Goal: Information Seeking & Learning: Check status

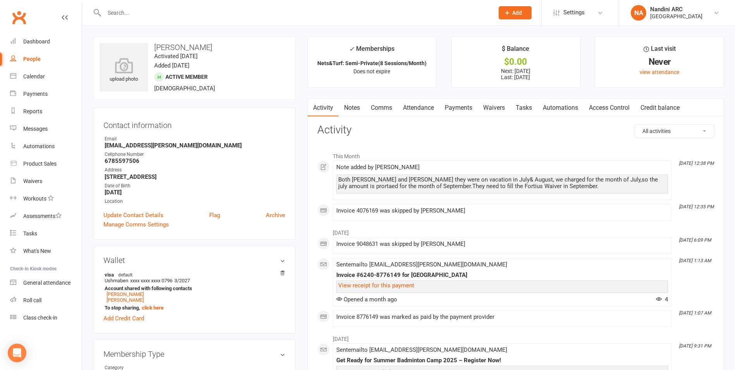
click at [350, 109] on link "Notes" at bounding box center [352, 108] width 27 height 18
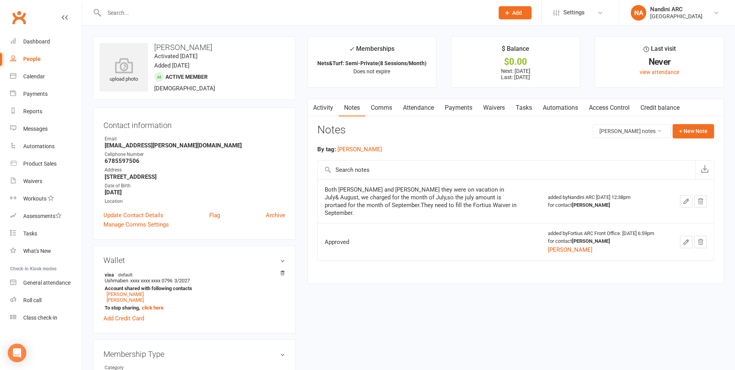
click at [447, 110] on link "Payments" at bounding box center [459, 108] width 38 height 18
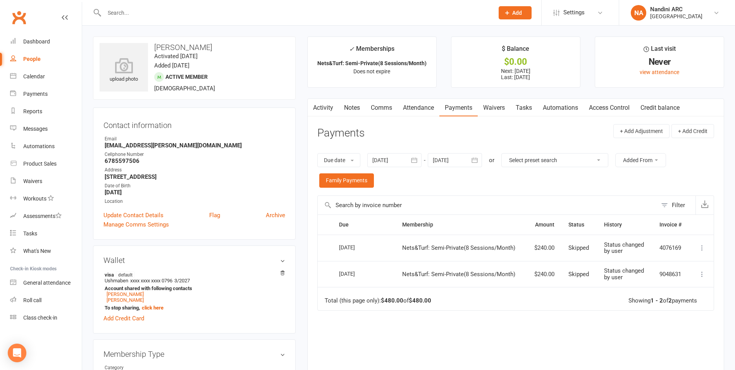
click at [413, 160] on icon "button" at bounding box center [415, 160] width 8 height 8
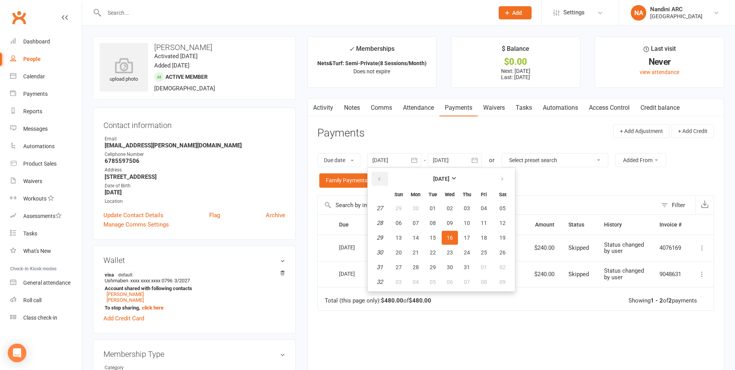
click at [382, 178] on icon "button" at bounding box center [379, 179] width 5 height 6
click at [421, 217] on button "03" at bounding box center [416, 223] width 16 height 14
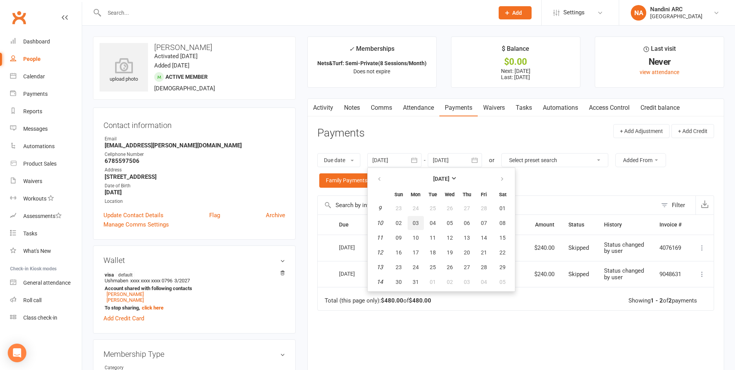
type input "[DATE]"
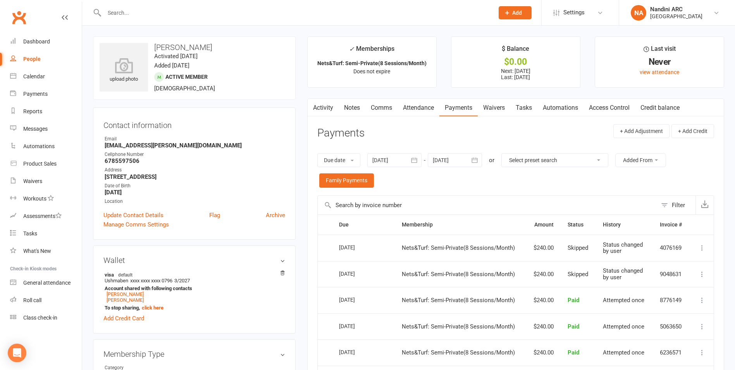
click at [476, 161] on icon "button" at bounding box center [475, 160] width 8 height 8
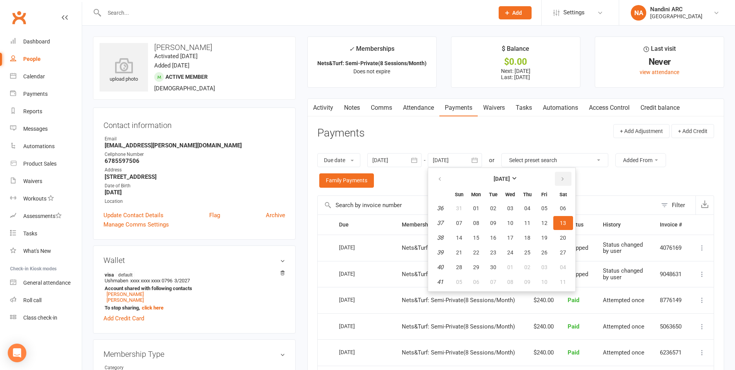
click at [558, 181] on button "button" at bounding box center [563, 179] width 17 height 14
click at [561, 207] on span "01" at bounding box center [563, 208] width 6 height 6
type input "[DATE]"
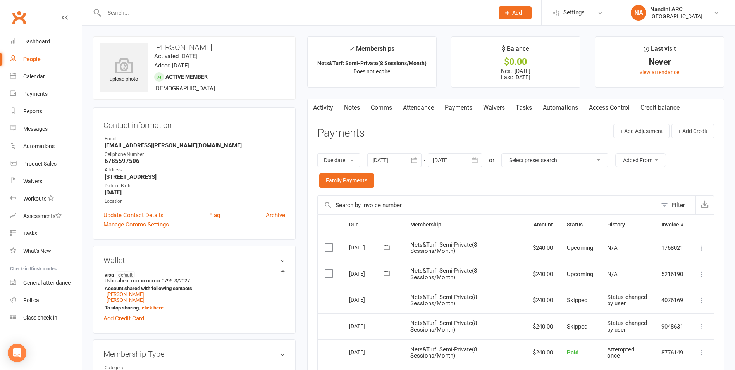
click at [157, 17] on input "text" at bounding box center [295, 12] width 387 height 11
click at [120, 9] on input "text" at bounding box center [295, 12] width 387 height 11
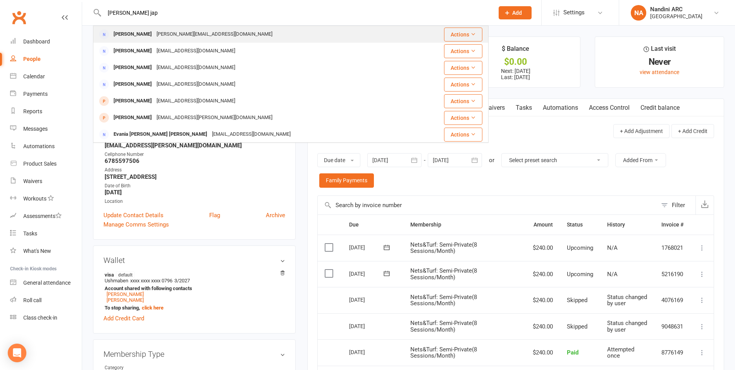
type input "[PERSON_NAME] jap"
click at [130, 34] on div "[PERSON_NAME]" at bounding box center [132, 34] width 43 height 11
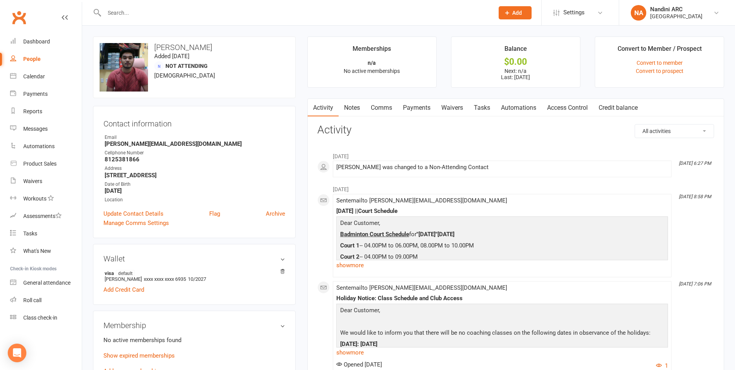
click at [420, 108] on link "Payments" at bounding box center [417, 108] width 38 height 18
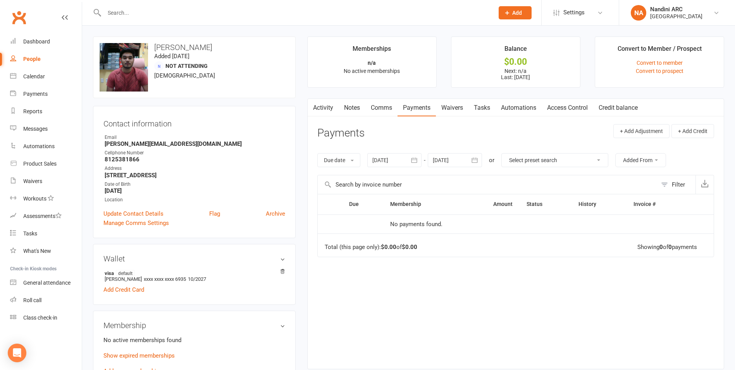
click at [412, 158] on icon "button" at bounding box center [415, 160] width 8 height 8
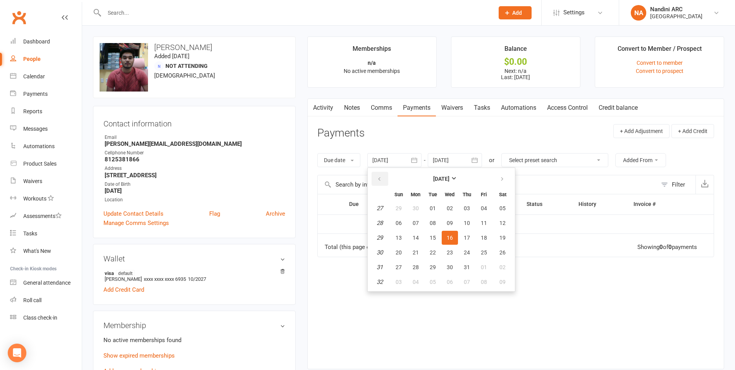
click at [387, 173] on button "button" at bounding box center [380, 179] width 17 height 14
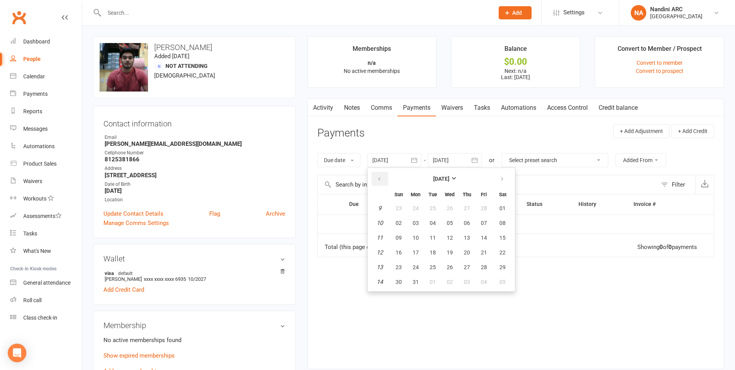
click at [387, 173] on button "button" at bounding box center [380, 179] width 17 height 14
click at [427, 207] on button "31" at bounding box center [433, 208] width 16 height 14
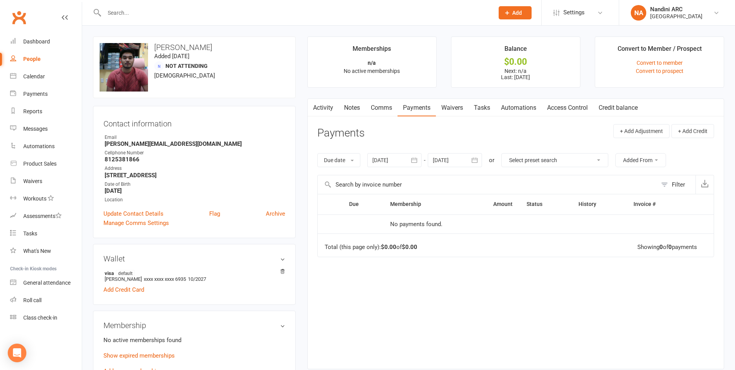
click at [418, 163] on icon "button" at bounding box center [415, 160] width 8 height 8
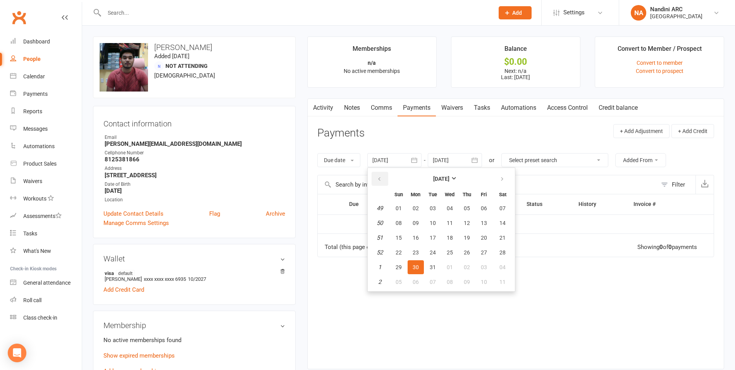
click at [381, 179] on icon "button" at bounding box center [379, 179] width 5 height 6
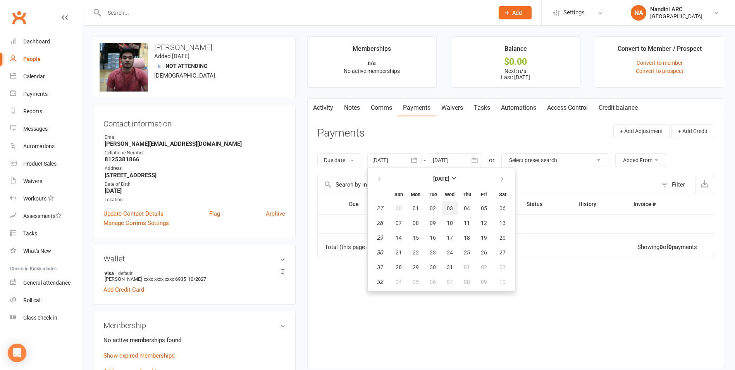
click at [445, 205] on button "03" at bounding box center [450, 208] width 16 height 14
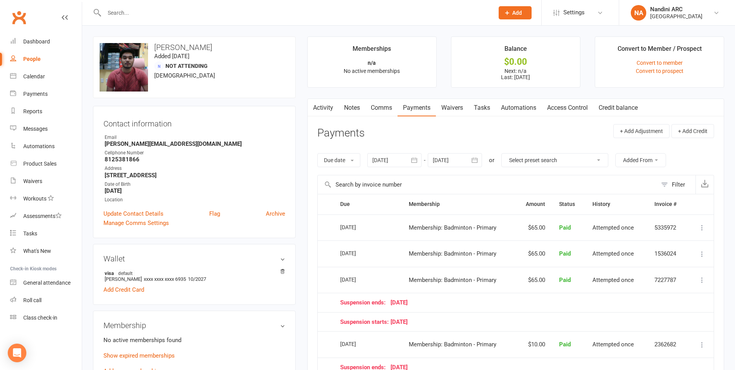
click at [416, 159] on icon "button" at bounding box center [415, 160] width 8 height 8
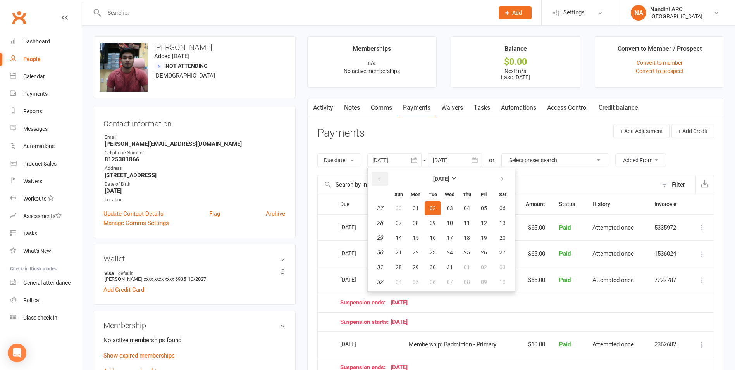
click at [382, 176] on icon "button" at bounding box center [379, 179] width 5 height 6
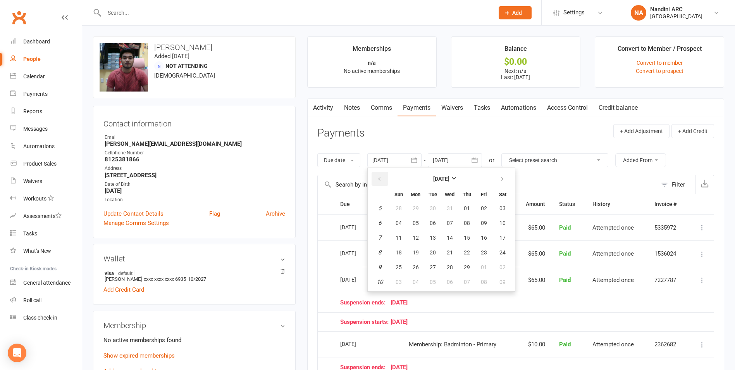
click at [382, 176] on icon "button" at bounding box center [379, 179] width 5 height 6
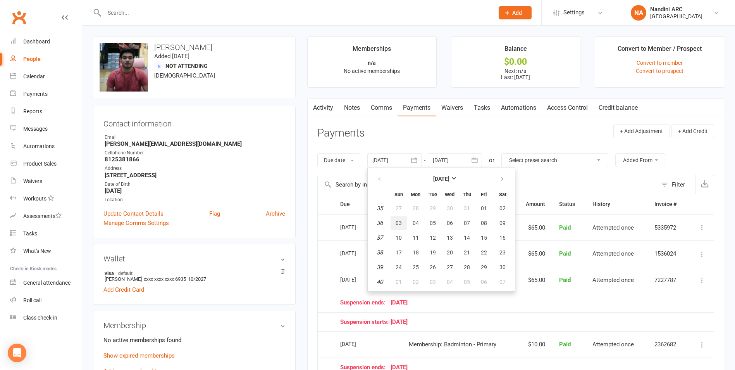
click at [407, 219] on button "03" at bounding box center [399, 223] width 16 height 14
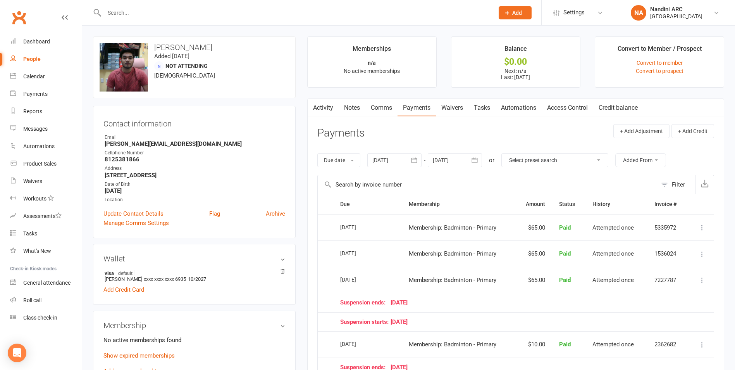
click at [418, 162] on icon "button" at bounding box center [415, 160] width 8 height 8
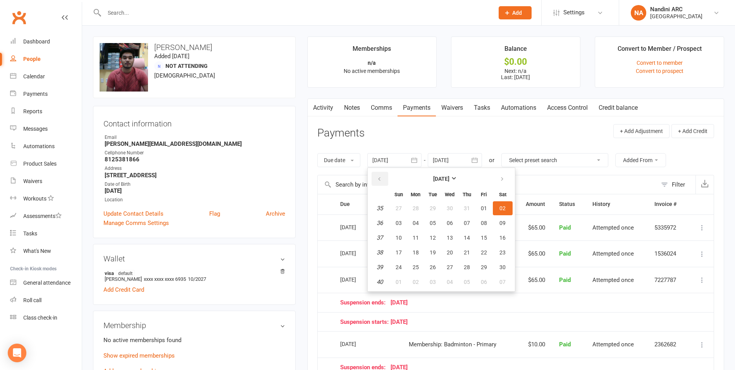
click at [378, 178] on button "button" at bounding box center [380, 179] width 17 height 14
click at [426, 217] on table "[DATE] Sun Mon Tue Wed Thu Fri Sat 18 30 01 02 03 04 05 06 19 07 08 09 10 11 12…" at bounding box center [441, 229] width 144 height 120
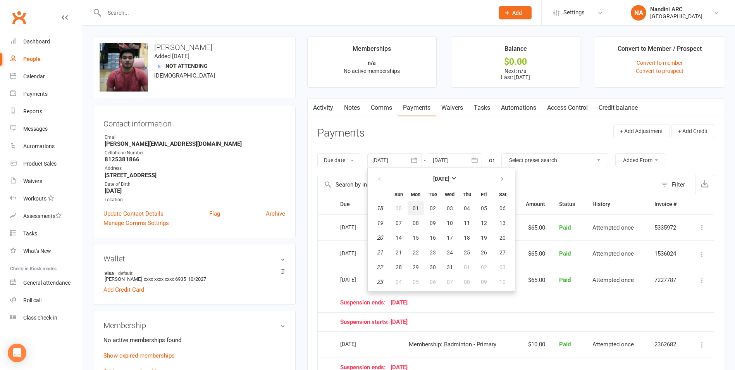
click at [423, 209] on button "01" at bounding box center [416, 208] width 16 height 14
type input "[DATE]"
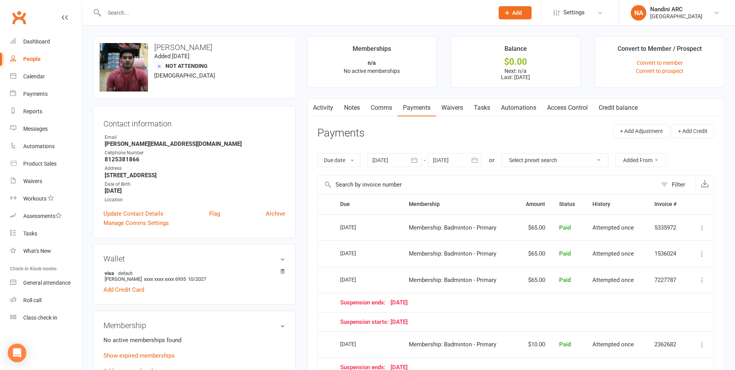
drag, startPoint x: 398, startPoint y: 231, endPoint x: 318, endPoint y: 229, distance: 79.9
click at [318, 229] on tr "Select this [DATE] [PERSON_NAME] Membership: Badminton - Primary $65.00 Paid At…" at bounding box center [516, 227] width 396 height 26
drag, startPoint x: 318, startPoint y: 229, endPoint x: 318, endPoint y: 223, distance: 5.8
click at [318, 223] on td "Select this" at bounding box center [326, 227] width 16 height 26
click at [114, 4] on div at bounding box center [291, 12] width 396 height 25
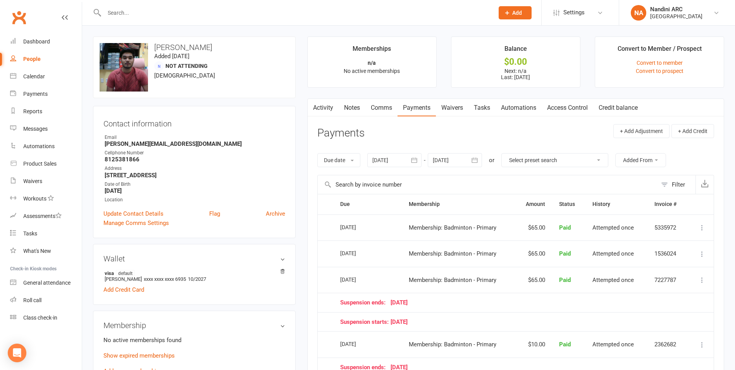
click at [114, 8] on input "text" at bounding box center [295, 12] width 387 height 11
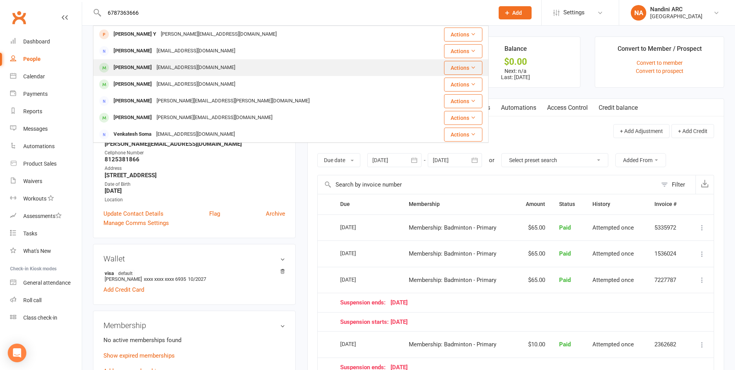
type input "6787363666"
click at [183, 68] on div "[EMAIL_ADDRESS][DOMAIN_NAME]" at bounding box center [195, 67] width 83 height 11
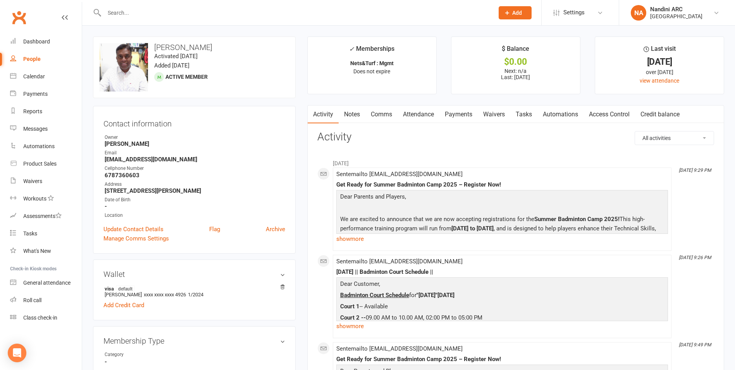
click at [458, 114] on link "Payments" at bounding box center [459, 114] width 38 height 18
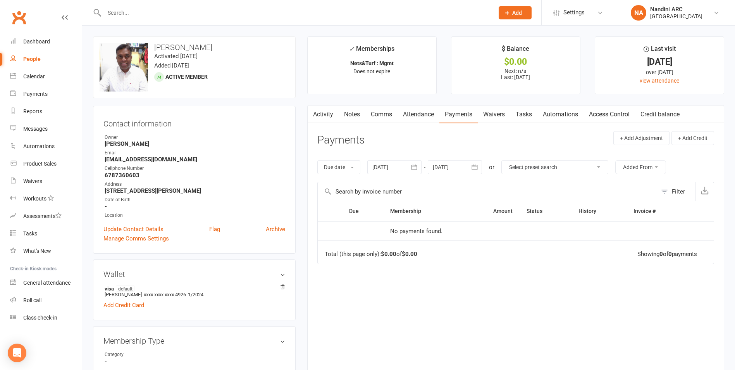
click at [414, 166] on icon "button" at bounding box center [415, 167] width 8 height 8
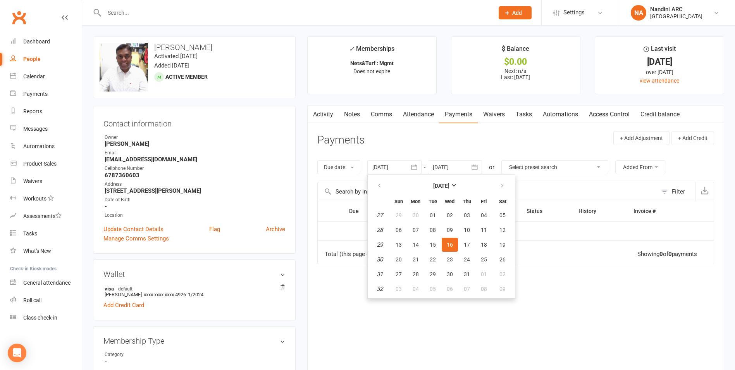
click at [371, 188] on table "[DATE] Sun Mon Tue Wed Thu Fri Sat 27 29 30 01 02 03 04 05 28 06 07 08 09 10 11…" at bounding box center [441, 236] width 144 height 120
click at [378, 185] on icon "button" at bounding box center [379, 186] width 5 height 6
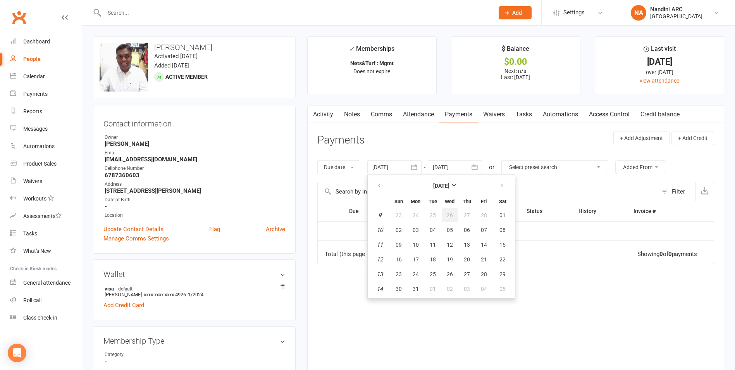
click at [445, 216] on button "26" at bounding box center [450, 215] width 16 height 14
type input "[DATE]"
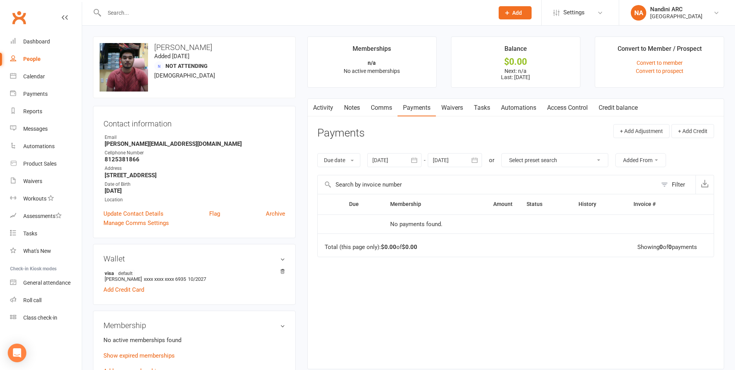
click at [182, 19] on div at bounding box center [291, 12] width 396 height 25
click at [167, 16] on input "text" at bounding box center [295, 12] width 387 height 11
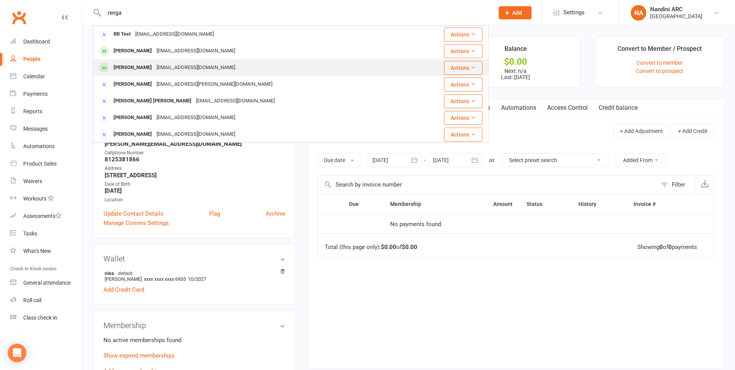
type input "renga"
click at [176, 67] on div "[EMAIL_ADDRESS][DOMAIN_NAME]" at bounding box center [195, 67] width 83 height 11
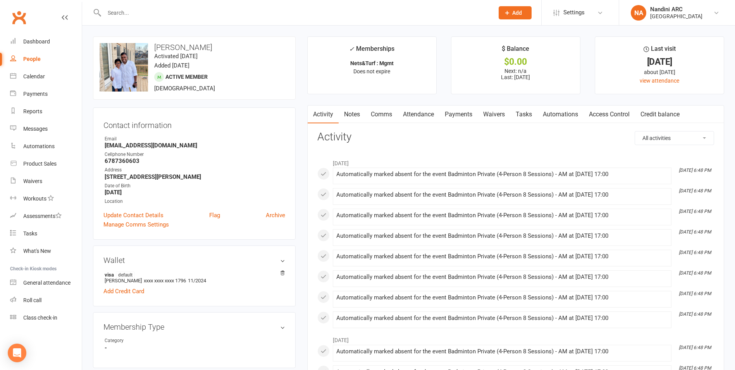
click at [447, 114] on link "Payments" at bounding box center [459, 114] width 38 height 18
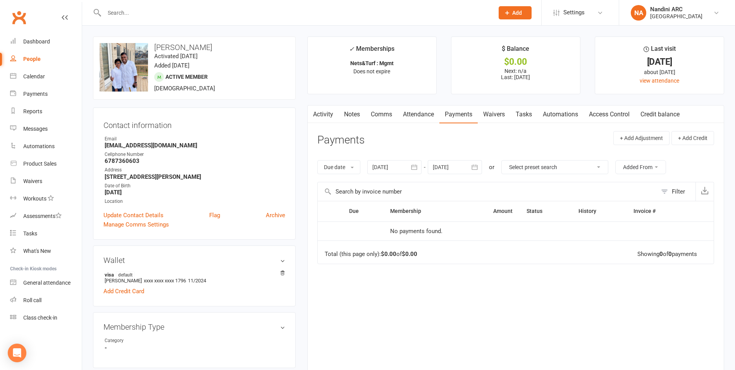
click at [420, 167] on button "button" at bounding box center [415, 167] width 14 height 14
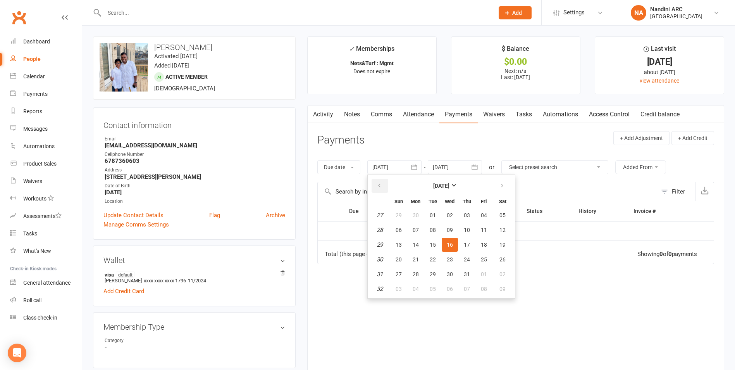
click at [385, 186] on button "button" at bounding box center [380, 186] width 17 height 14
click at [385, 185] on button "button" at bounding box center [380, 186] width 17 height 14
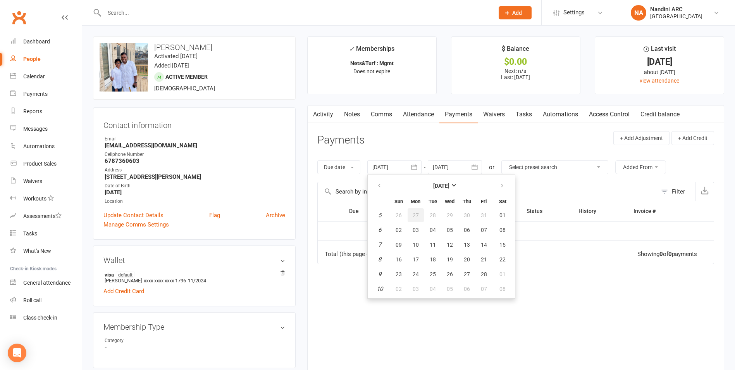
click at [424, 216] on button "27" at bounding box center [416, 215] width 16 height 14
type input "[DATE]"
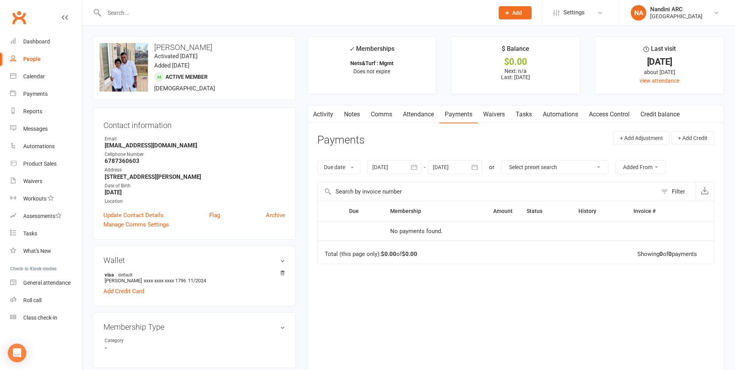
click at [477, 166] on icon "button" at bounding box center [475, 167] width 8 height 8
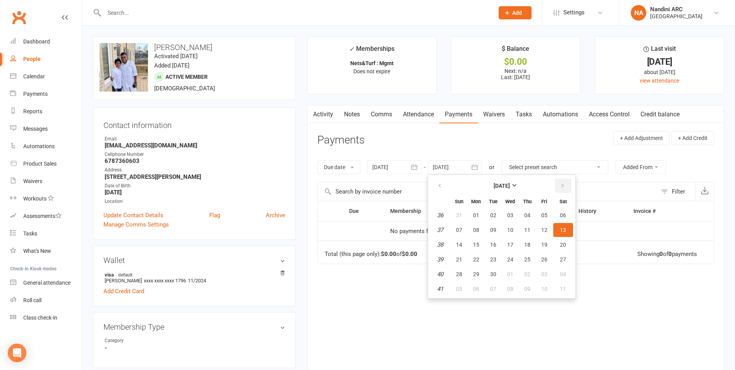
click at [564, 185] on icon "button" at bounding box center [562, 186] width 5 height 6
click at [564, 218] on span "01" at bounding box center [563, 215] width 6 height 6
type input "[DATE]"
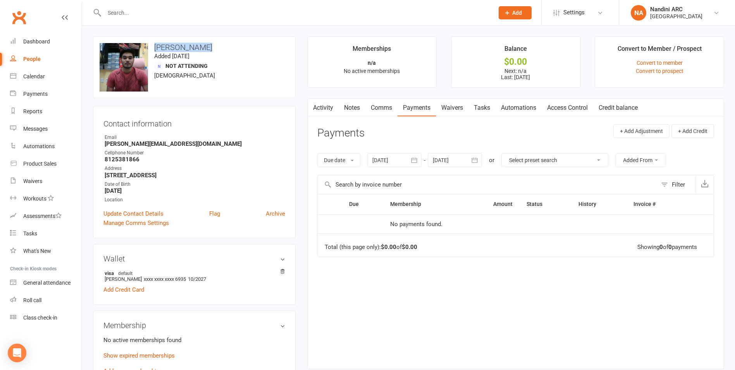
drag, startPoint x: 155, startPoint y: 47, endPoint x: 200, endPoint y: 48, distance: 45.0
click at [200, 48] on h3 "[PERSON_NAME]" at bounding box center [195, 47] width 190 height 9
drag, startPoint x: 200, startPoint y: 48, endPoint x: 253, endPoint y: 45, distance: 53.2
click at [253, 45] on h3 "[PERSON_NAME]" at bounding box center [195, 47] width 190 height 9
drag, startPoint x: 151, startPoint y: 47, endPoint x: 204, endPoint y: 50, distance: 52.8
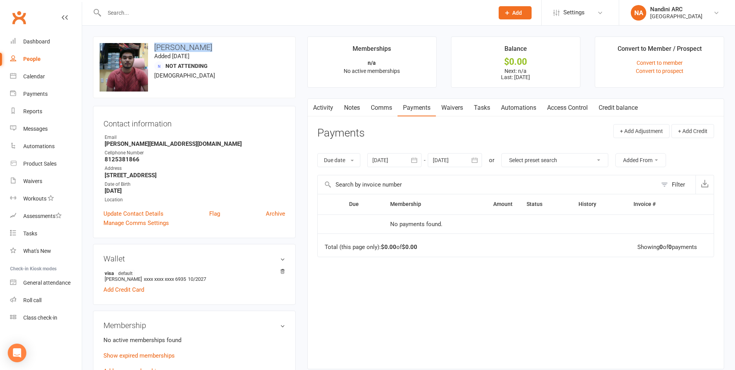
click at [204, 50] on h3 "[PERSON_NAME]" at bounding box center [195, 47] width 190 height 9
copy h3 "[PERSON_NAME]"
click at [217, 43] on div "upload photo change photo [PERSON_NAME] Added [DATE] Not Attending [DEMOGRAPHIC…" at bounding box center [194, 67] width 203 height 62
click at [183, 19] on div at bounding box center [291, 12] width 396 height 25
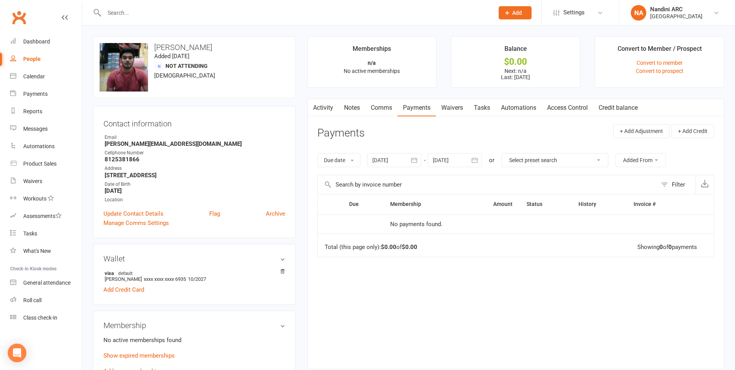
click at [183, 19] on div at bounding box center [291, 12] width 396 height 25
click at [180, 16] on input "text" at bounding box center [295, 12] width 387 height 11
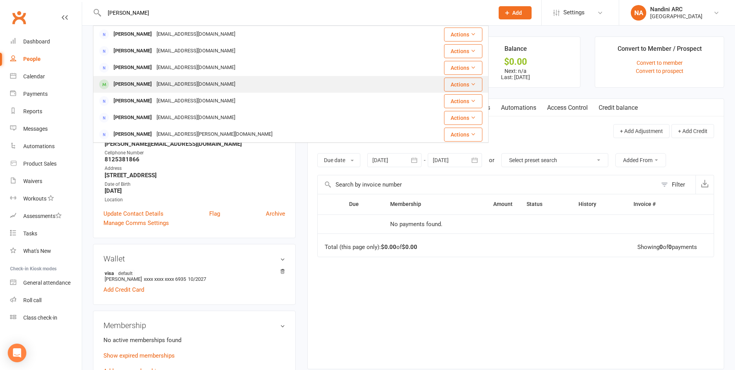
type input "[PERSON_NAME]"
click at [173, 80] on div "[EMAIL_ADDRESS][DOMAIN_NAME]" at bounding box center [195, 84] width 83 height 11
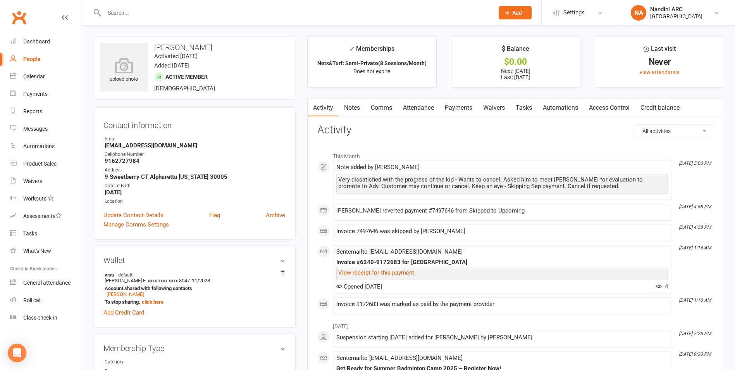
click at [457, 112] on link "Payments" at bounding box center [459, 108] width 38 height 18
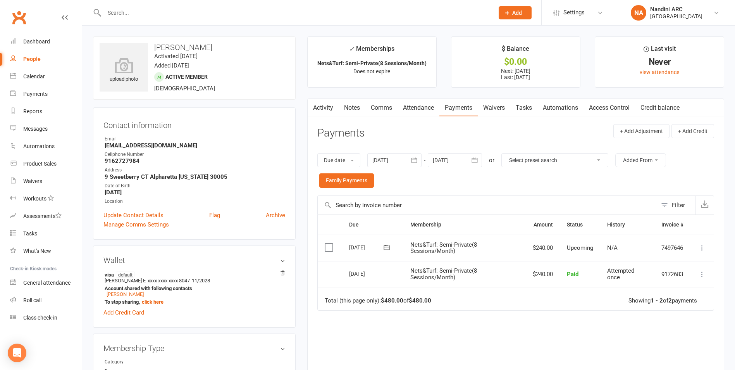
click at [412, 163] on icon "button" at bounding box center [415, 160] width 8 height 8
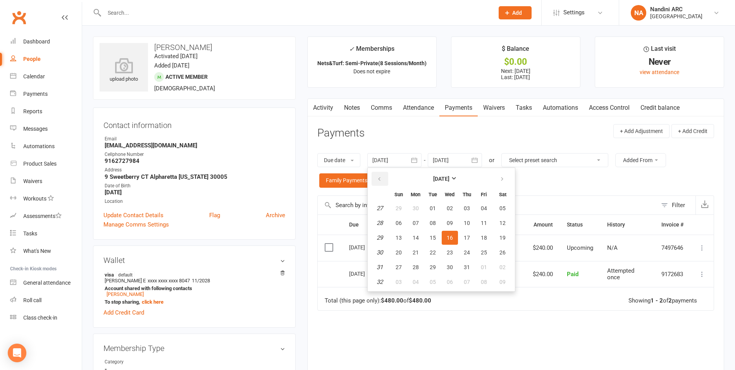
click at [386, 178] on button "button" at bounding box center [380, 179] width 17 height 14
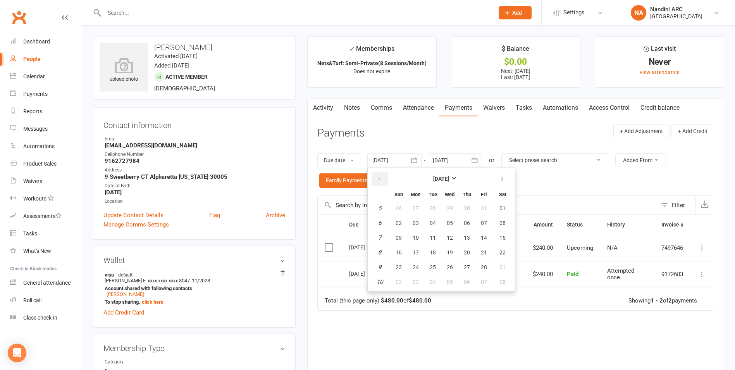
click at [386, 178] on button "button" at bounding box center [380, 179] width 17 height 14
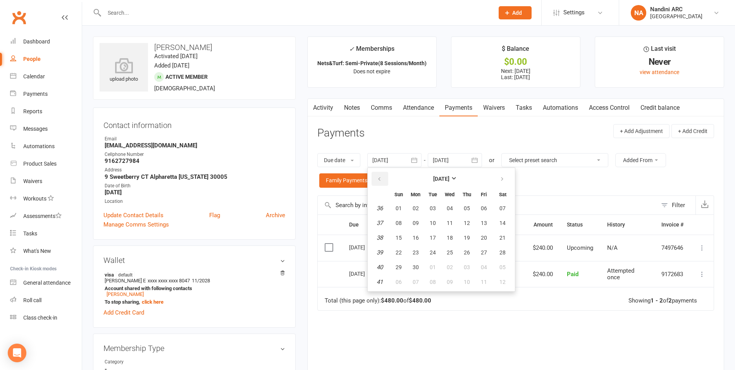
click at [386, 178] on button "button" at bounding box center [380, 179] width 17 height 14
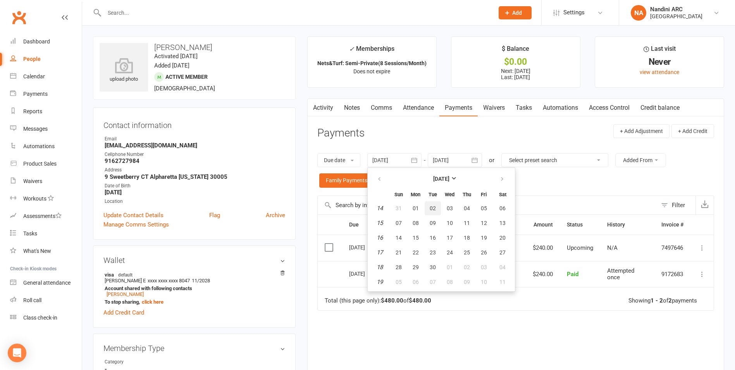
click at [436, 209] on span "02" at bounding box center [433, 208] width 6 height 6
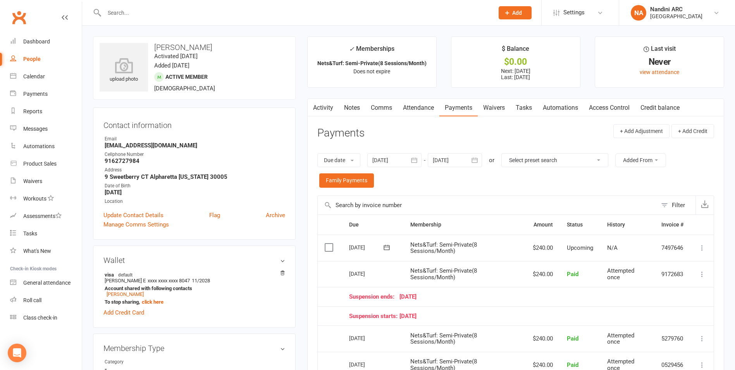
click at [519, 183] on div "Due date Due date Date paid Date failed [DATE] [DATE] Sun Mon Tue Wed Thu Fri S…" at bounding box center [515, 170] width 397 height 50
click at [418, 158] on icon "button" at bounding box center [415, 160] width 6 height 5
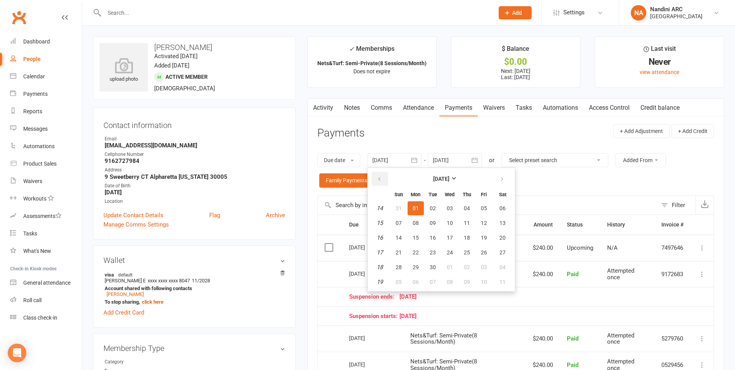
click at [373, 182] on button "button" at bounding box center [380, 179] width 17 height 14
click at [423, 200] on table "[DATE] Sun Mon Tue Wed Thu Fri Sat 5 28 29 30 31 01 02 03 6 04 05 06 07 08 09 1…" at bounding box center [441, 229] width 144 height 120
click at [465, 207] on span "01" at bounding box center [467, 208] width 6 height 6
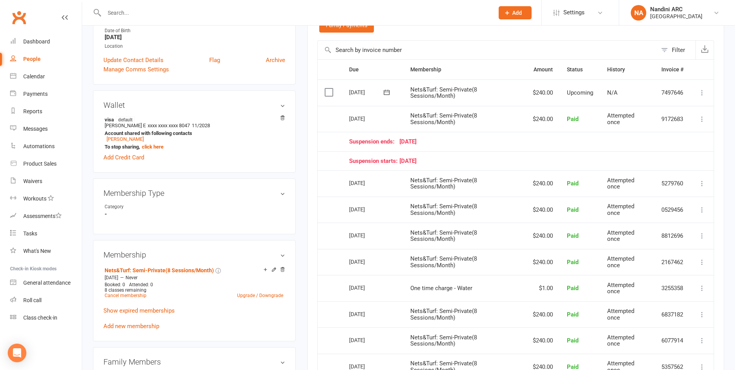
scroll to position [310, 0]
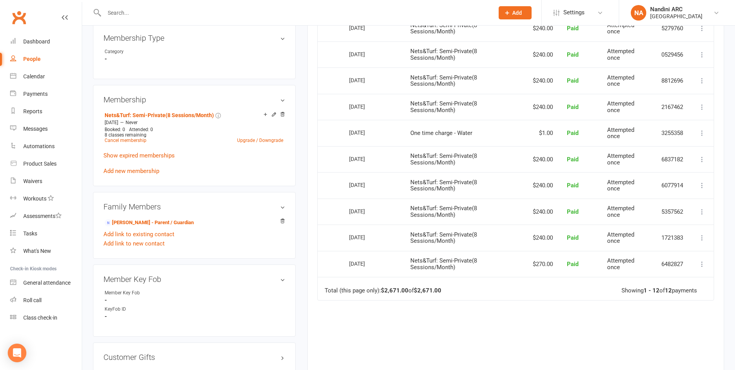
click at [552, 331] on div "Due Contact Membership Amount Status History Invoice # Select this [DATE] [PERS…" at bounding box center [515, 152] width 397 height 496
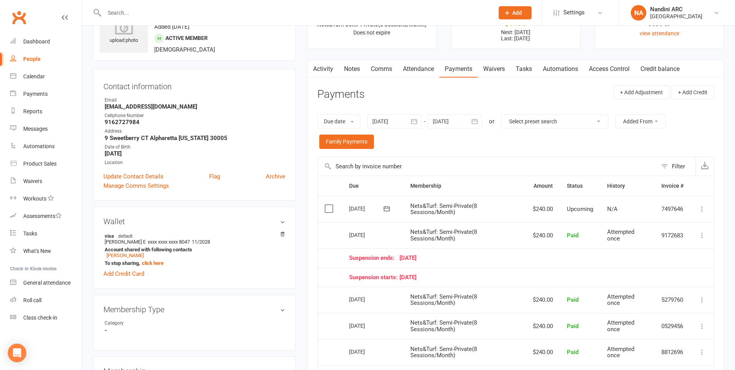
scroll to position [0, 0]
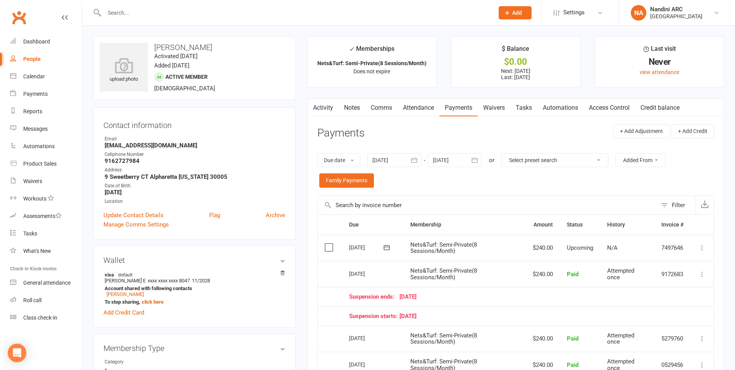
drag, startPoint x: 416, startPoint y: 165, endPoint x: 407, endPoint y: 168, distance: 9.4
click at [416, 165] on button "button" at bounding box center [415, 160] width 14 height 14
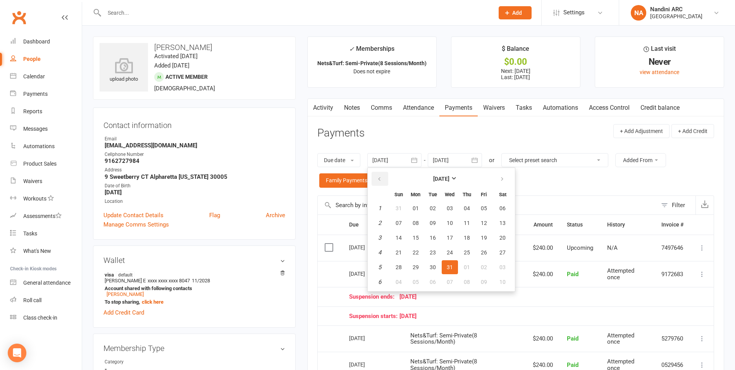
click at [387, 177] on button "button" at bounding box center [380, 179] width 17 height 14
click at [409, 212] on table "[DATE] Sun Mon Tue Wed Thu Fri Sat 35 27 28 29 30 31 01 02 36 03 04 05 06 07 08…" at bounding box center [441, 229] width 144 height 120
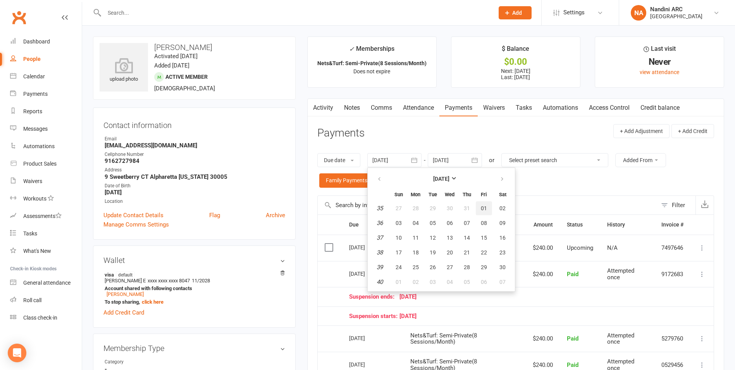
click at [485, 206] on span "01" at bounding box center [484, 208] width 6 height 6
type input "[DATE]"
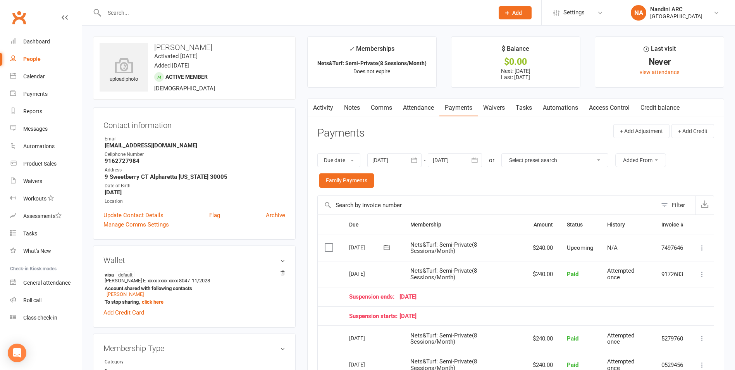
click at [477, 157] on icon "button" at bounding box center [475, 160] width 8 height 8
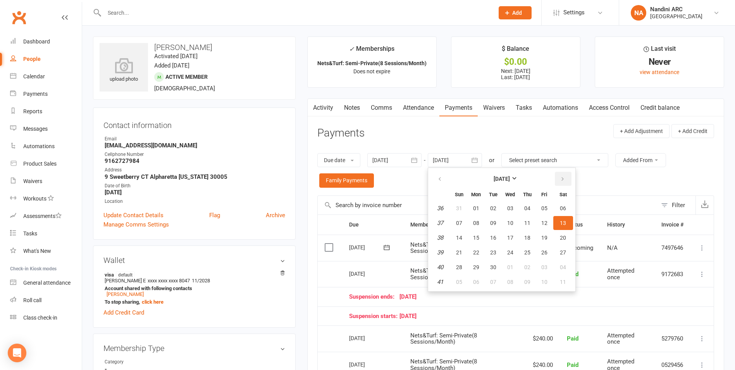
click at [558, 176] on button "button" at bounding box center [563, 179] width 17 height 14
click at [566, 207] on span "04" at bounding box center [563, 208] width 6 height 6
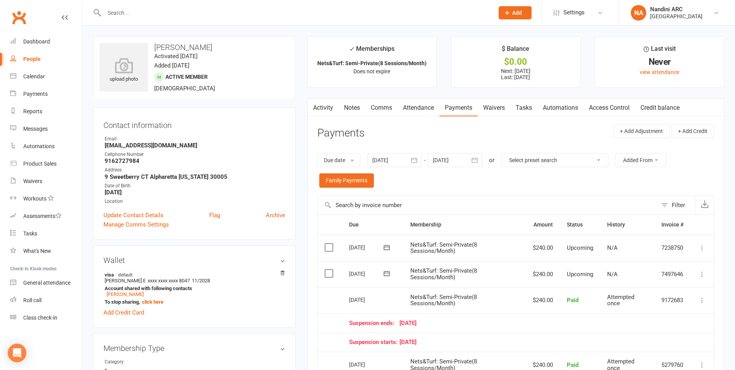
click at [478, 157] on icon "button" at bounding box center [475, 160] width 8 height 8
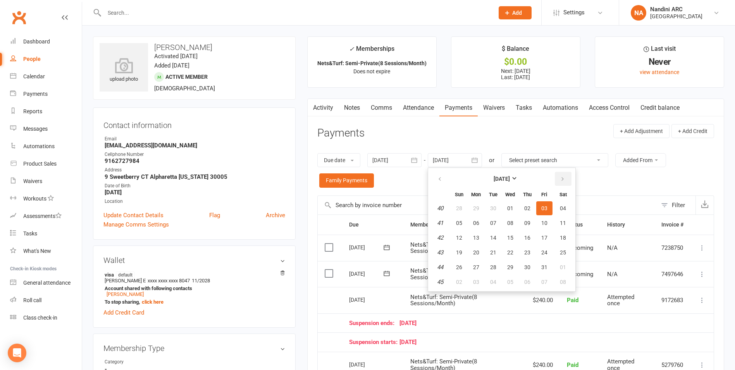
click at [559, 183] on button "button" at bounding box center [563, 179] width 17 height 14
click at [562, 212] on button "06" at bounding box center [564, 208] width 20 height 14
type input "[DATE]"
